Goal: Transaction & Acquisition: Purchase product/service

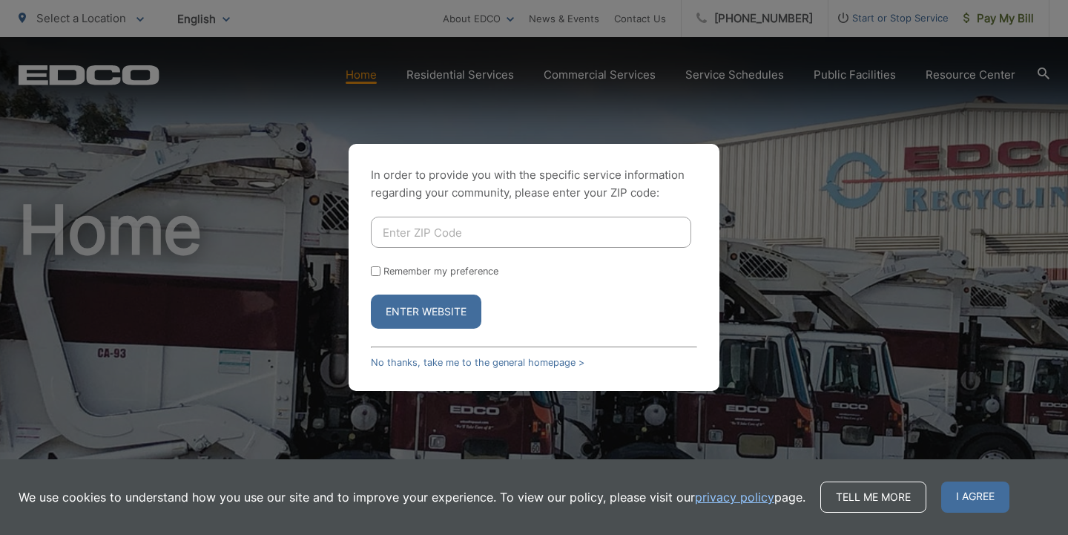
click at [533, 234] on input "Enter ZIP Code" at bounding box center [531, 232] width 320 height 31
type input "91942"
click at [438, 310] on button "Enter Website" at bounding box center [426, 312] width 111 height 34
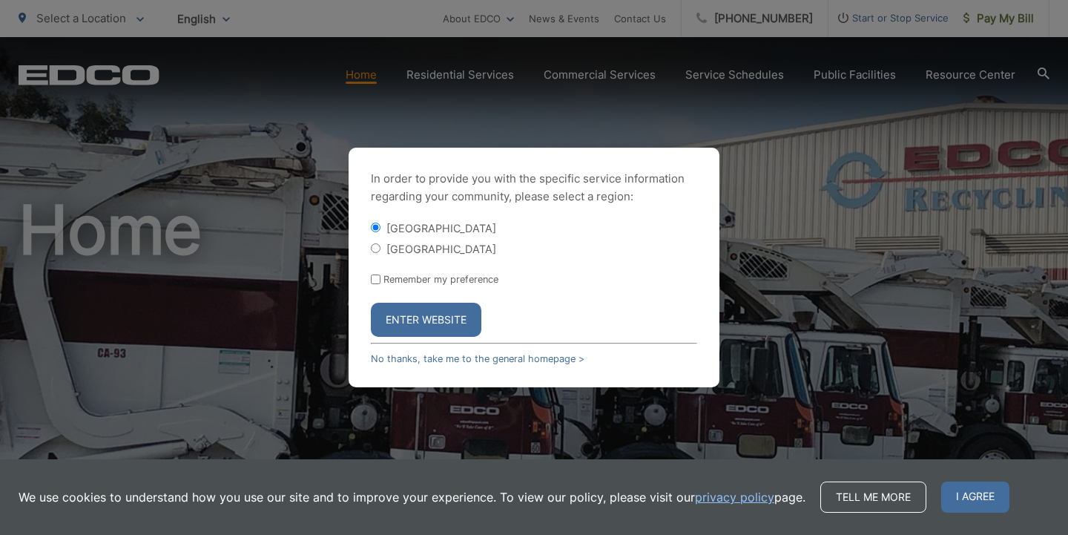
click at [449, 322] on button "Enter Website" at bounding box center [426, 320] width 111 height 34
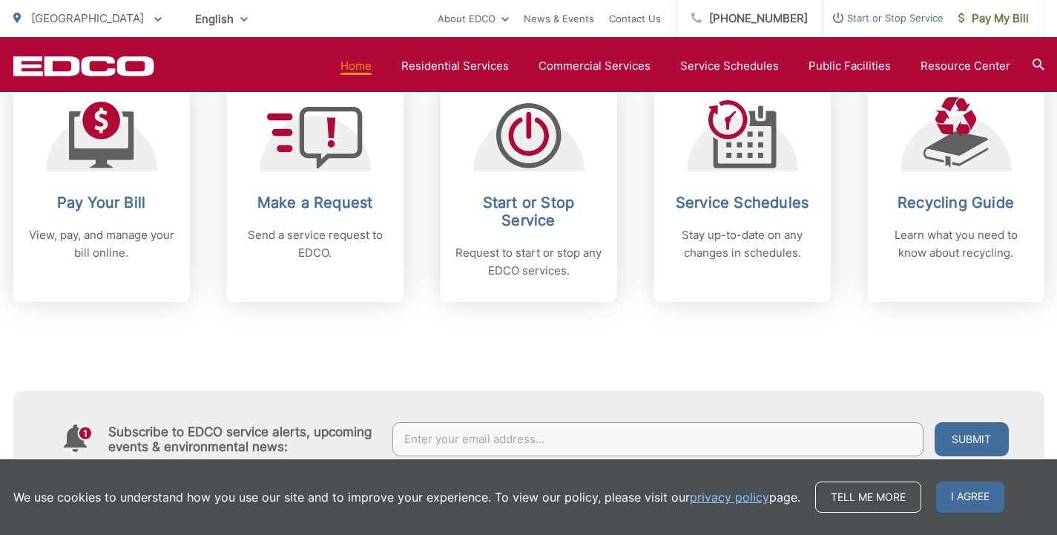
scroll to position [658, 0]
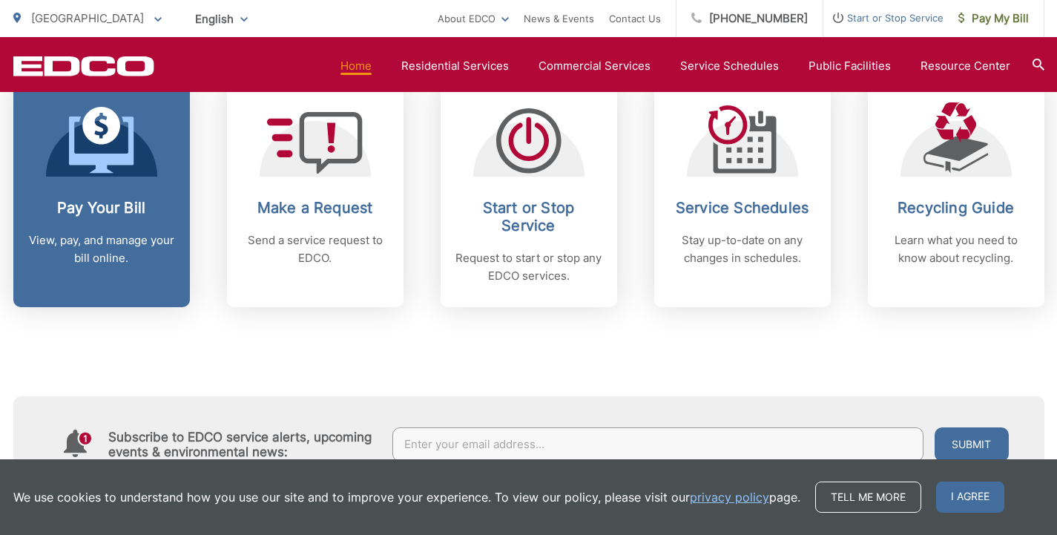
click at [80, 209] on h2 "Pay Your Bill" at bounding box center [101, 208] width 147 height 18
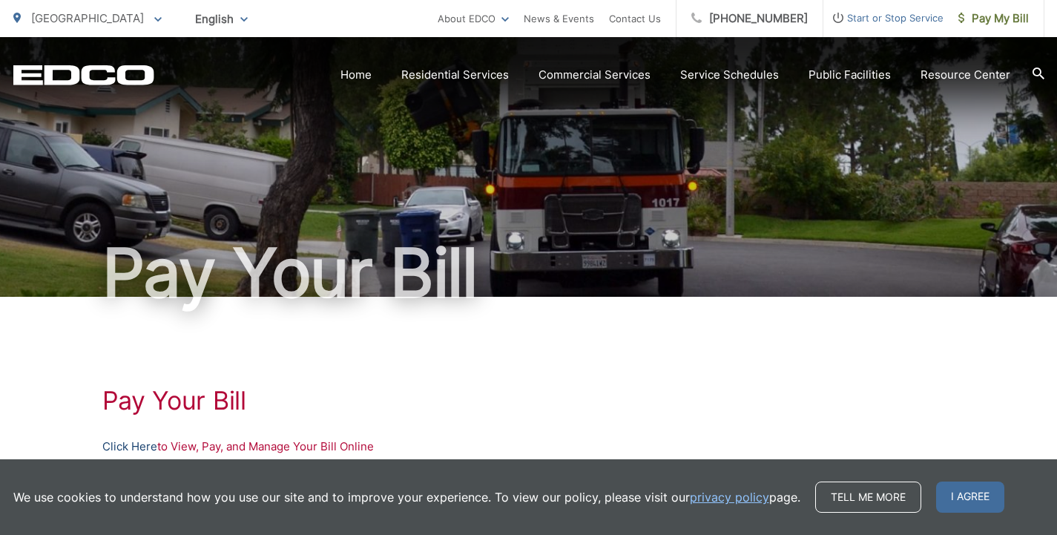
click at [141, 451] on link "Click Here" at bounding box center [129, 447] width 55 height 18
